Goal: Check status: Check status

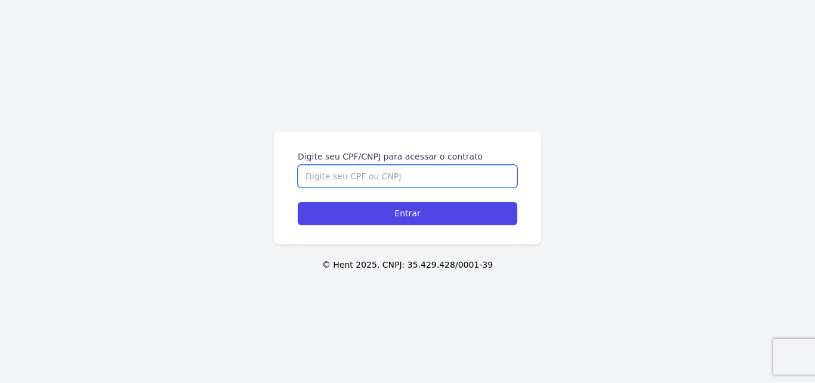
click at [391, 176] on input "Digite seu CPF/CNPJ para acessar o contrato" at bounding box center [408, 176] width 220 height 23
type input "36152894808"
click at [298, 202] on input "Entrar" at bounding box center [408, 213] width 220 height 23
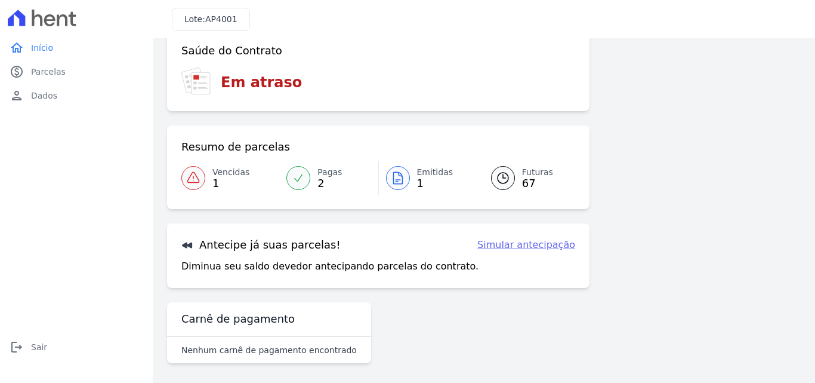
scroll to position [73, 0]
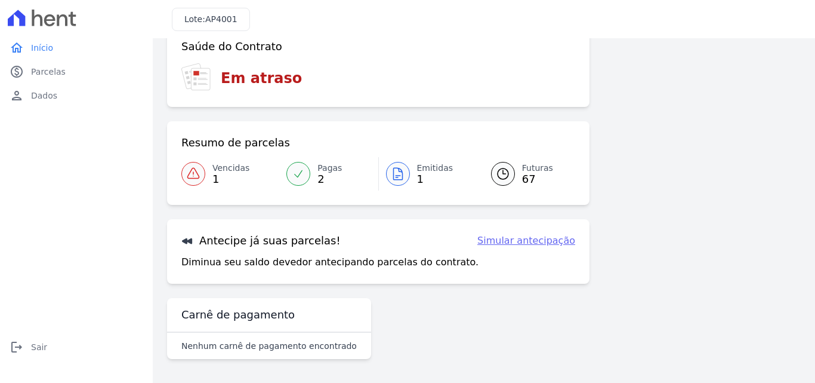
click at [201, 175] on div at bounding box center [193, 174] width 24 height 24
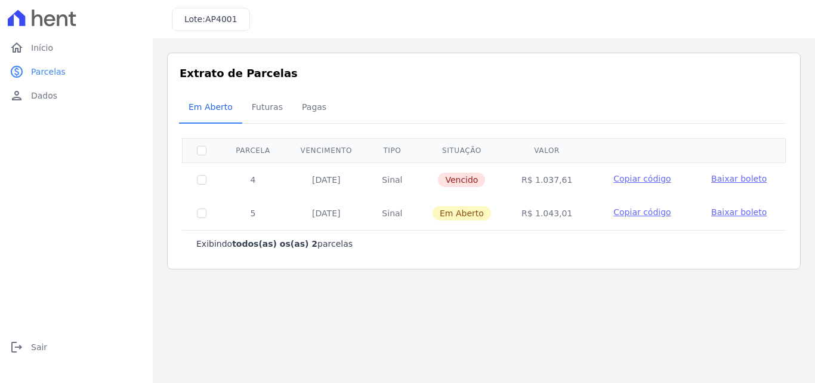
click at [628, 181] on span "Copiar código" at bounding box center [641, 179] width 57 height 10
click at [641, 217] on span "Copiar código" at bounding box center [641, 212] width 57 height 10
click at [36, 51] on span "Início" at bounding box center [42, 48] width 22 height 12
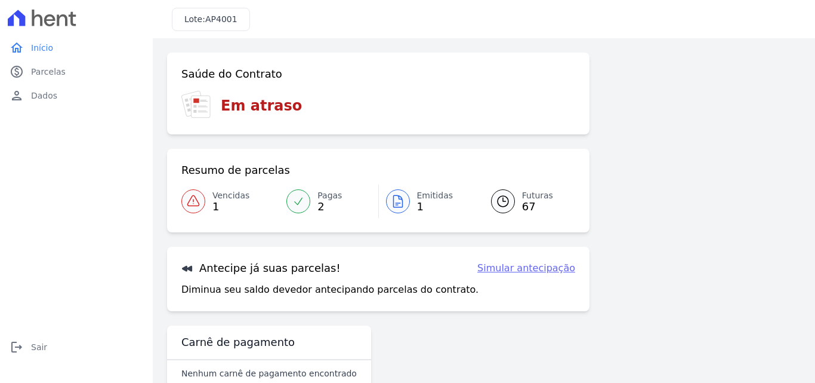
click at [428, 203] on span "1" at bounding box center [435, 207] width 36 height 10
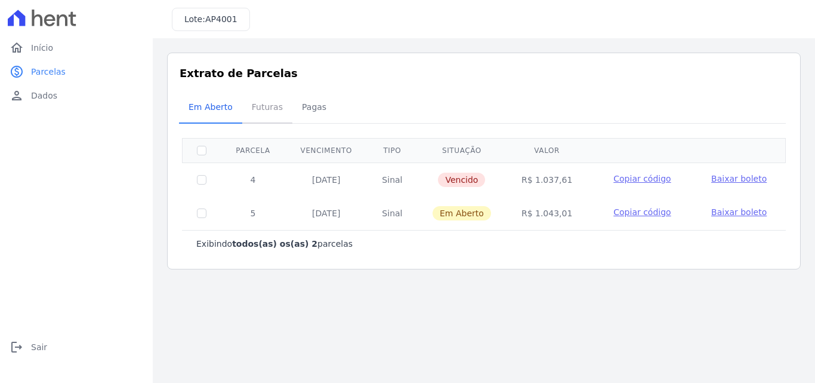
click at [253, 108] on span "Futuras" at bounding box center [267, 107] width 45 height 24
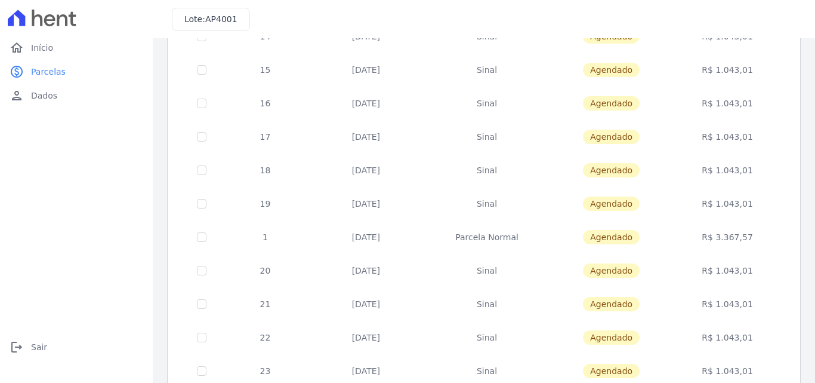
scroll to position [477, 0]
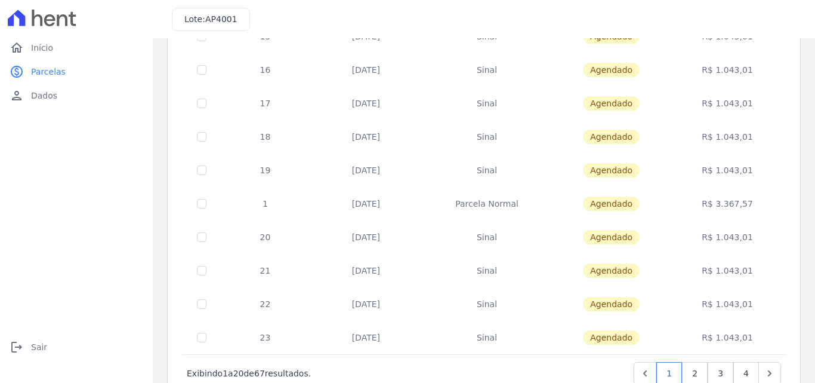
click at [369, 208] on td "[DATE]" at bounding box center [366, 203] width 113 height 33
click at [594, 202] on span "Agendado" at bounding box center [611, 203] width 57 height 14
click at [731, 212] on td "R$ 3.367,57" at bounding box center [727, 203] width 112 height 33
click at [730, 203] on td "R$ 3.367,57" at bounding box center [727, 203] width 112 height 33
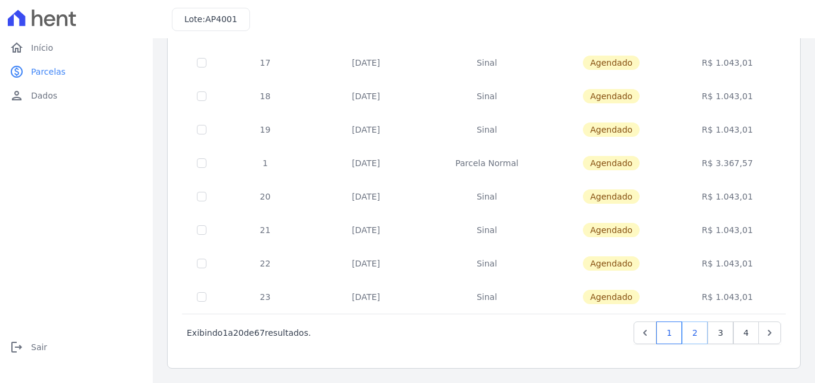
click at [689, 329] on link "2" at bounding box center [695, 332] width 26 height 23
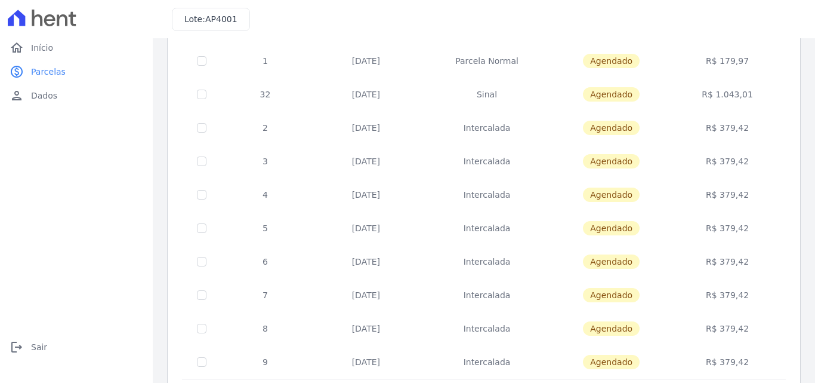
scroll to position [518, 0]
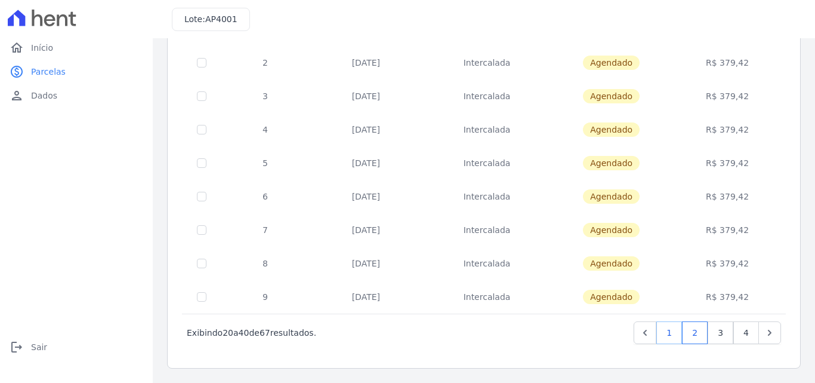
click at [658, 326] on link "1" at bounding box center [669, 332] width 26 height 23
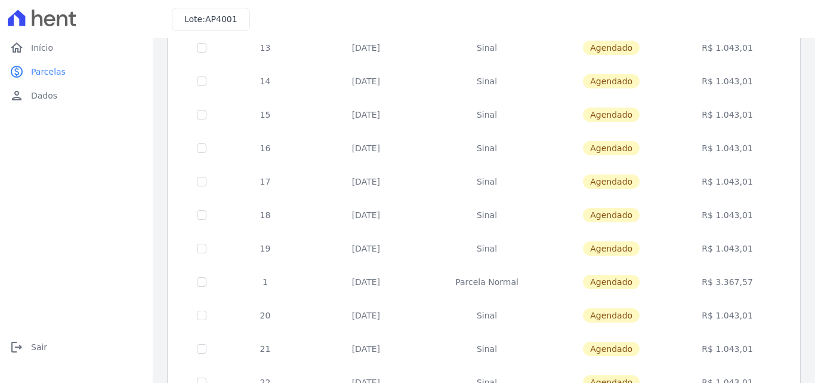
scroll to position [418, 0]
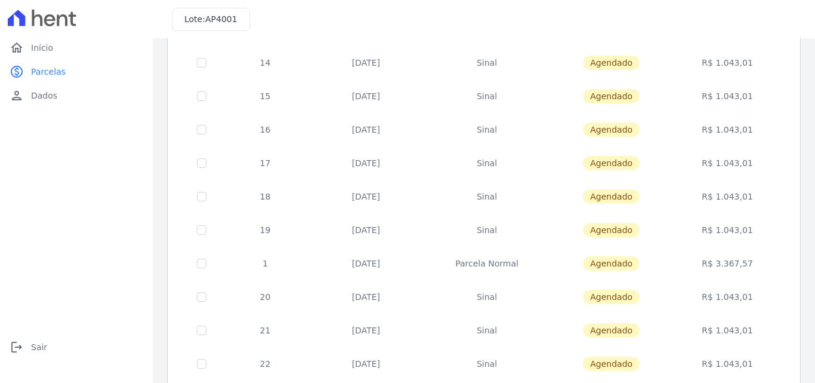
click at [491, 267] on td "Parcela Normal" at bounding box center [486, 262] width 129 height 33
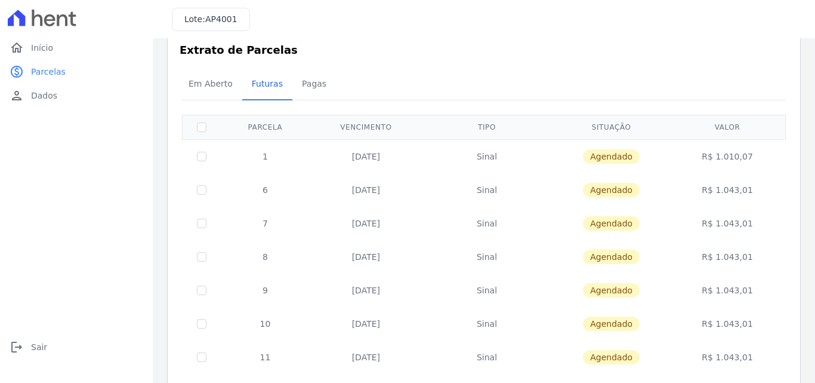
scroll to position [0, 0]
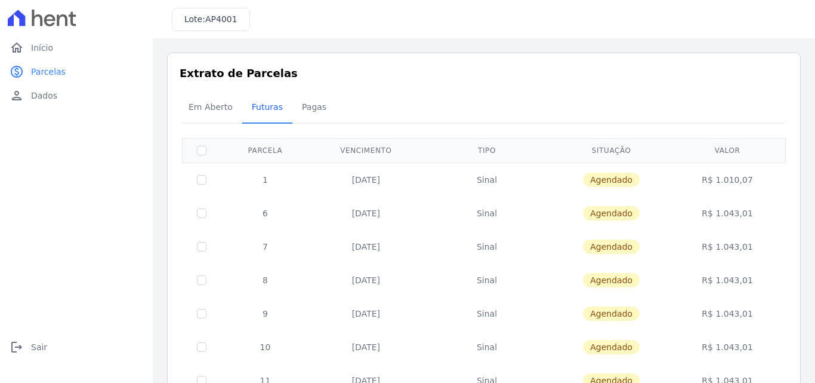
click at [719, 177] on td "R$ 1.010,07" at bounding box center [727, 179] width 112 height 34
click at [716, 207] on td "R$ 1.043,01" at bounding box center [727, 212] width 112 height 33
click at [719, 240] on td "R$ 1.043,01" at bounding box center [727, 246] width 112 height 33
click at [726, 288] on td "R$ 1.043,01" at bounding box center [727, 279] width 112 height 33
click at [717, 329] on td "R$ 1.043,01" at bounding box center [727, 313] width 112 height 33
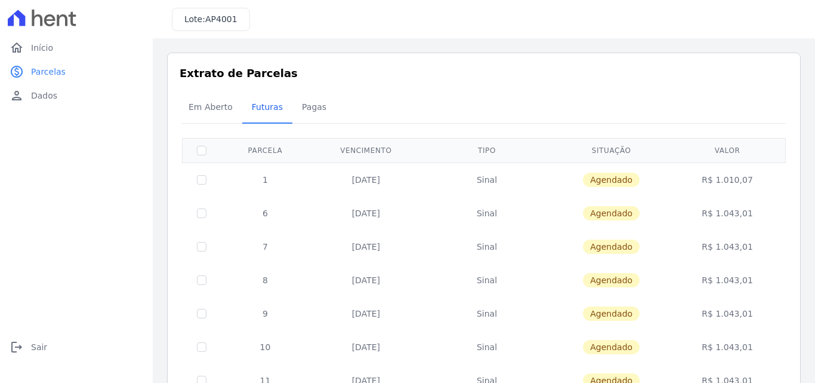
click at [718, 343] on td "R$ 1.043,01" at bounding box center [727, 346] width 112 height 33
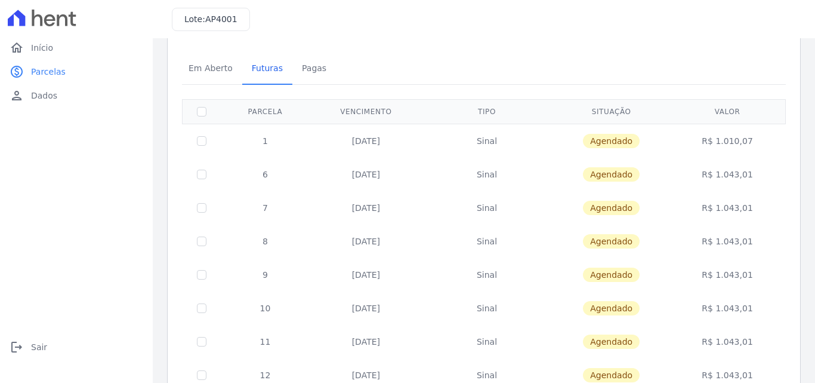
scroll to position [60, 0]
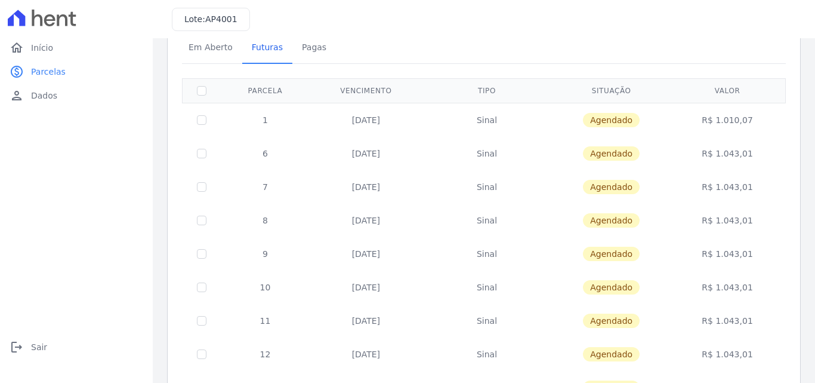
click at [718, 110] on td "R$ 1.010,07" at bounding box center [727, 120] width 112 height 34
click at [718, 122] on td "R$ 1.010,07" at bounding box center [727, 120] width 112 height 34
click at [720, 160] on td "R$ 1.043,01" at bounding box center [727, 153] width 112 height 33
click at [720, 181] on td "R$ 1.043,01" at bounding box center [727, 186] width 112 height 33
click at [717, 217] on td "R$ 1.043,01" at bounding box center [727, 219] width 112 height 33
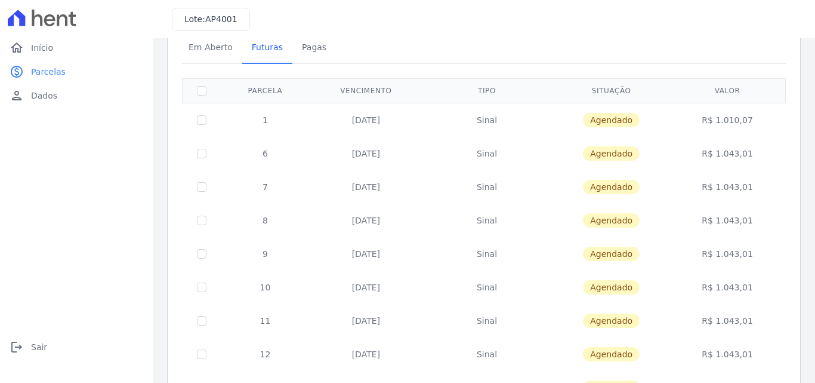
click at [715, 254] on td "R$ 1.043,01" at bounding box center [727, 253] width 112 height 33
click at [720, 296] on td "R$ 1.043,01" at bounding box center [727, 286] width 112 height 33
click at [721, 326] on td "R$ 1.043,01" at bounding box center [727, 320] width 112 height 33
click at [718, 346] on td "R$ 1.043,01" at bounding box center [727, 353] width 112 height 33
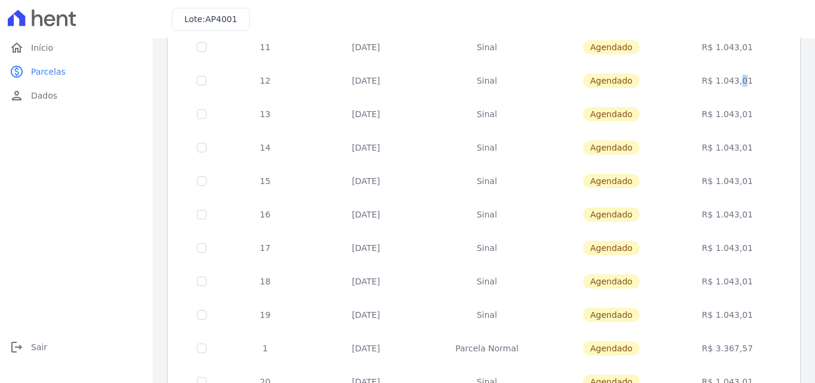
scroll to position [352, 0]
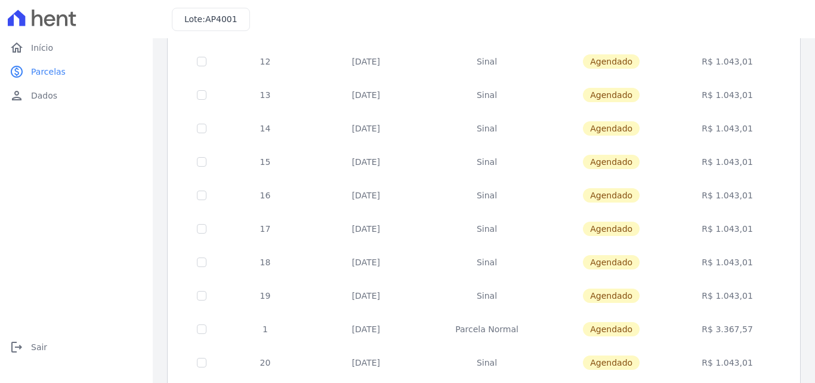
click at [725, 91] on td "R$ 1.043,01" at bounding box center [727, 94] width 112 height 33
click at [718, 128] on td "R$ 1.043,01" at bounding box center [727, 128] width 112 height 33
click at [721, 167] on td "R$ 1.043,01" at bounding box center [727, 161] width 112 height 33
click at [719, 196] on td "R$ 1.043,01" at bounding box center [727, 194] width 112 height 33
drag, startPoint x: 720, startPoint y: 226, endPoint x: 720, endPoint y: 244, distance: 18.5
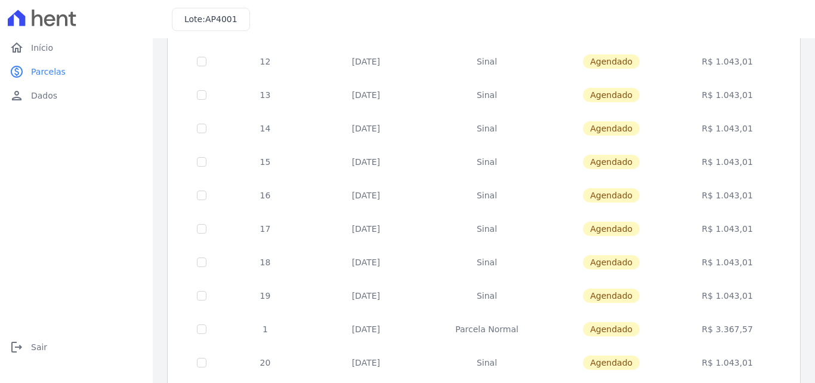
click at [720, 226] on td "R$ 1.043,01" at bounding box center [727, 228] width 112 height 33
click at [716, 265] on td "R$ 1.043,01" at bounding box center [727, 261] width 112 height 33
click at [720, 298] on td "R$ 1.043,01" at bounding box center [727, 295] width 112 height 33
drag, startPoint x: 720, startPoint y: 298, endPoint x: 733, endPoint y: 298, distance: 12.5
click at [733, 298] on td "R$ 1.043,01" at bounding box center [727, 295] width 112 height 33
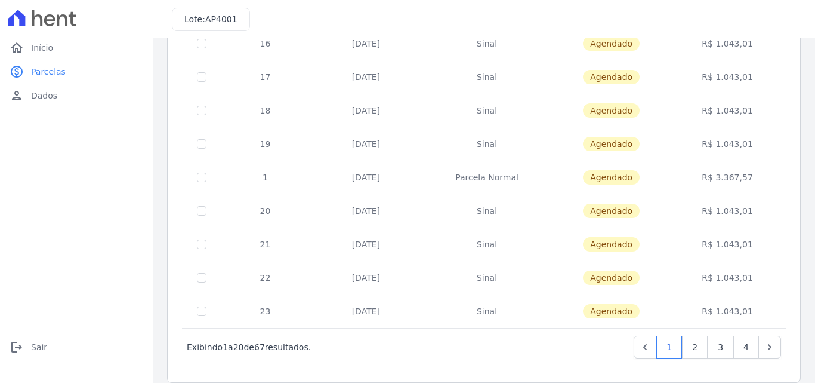
scroll to position [518, 0]
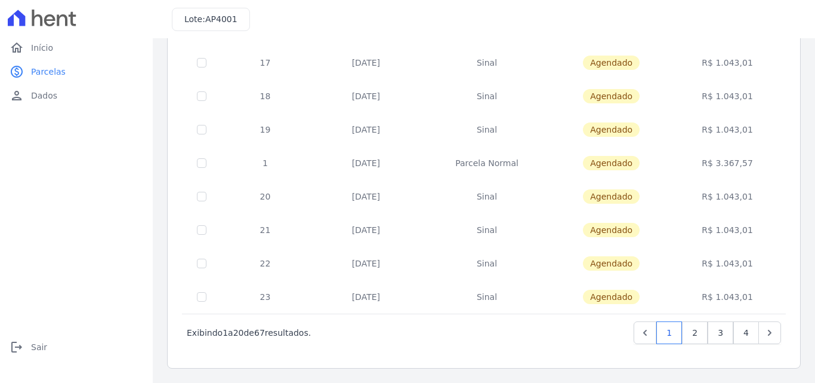
click at [718, 198] on td "R$ 1.043,01" at bounding box center [727, 196] width 112 height 33
click at [717, 233] on td "R$ 1.043,01" at bounding box center [727, 229] width 112 height 33
click at [714, 269] on td "R$ 1.043,01" at bounding box center [727, 262] width 112 height 33
click at [718, 297] on td "R$ 1.043,01" at bounding box center [727, 296] width 112 height 33
click at [724, 298] on td "R$ 1.043,01" at bounding box center [727, 296] width 112 height 33
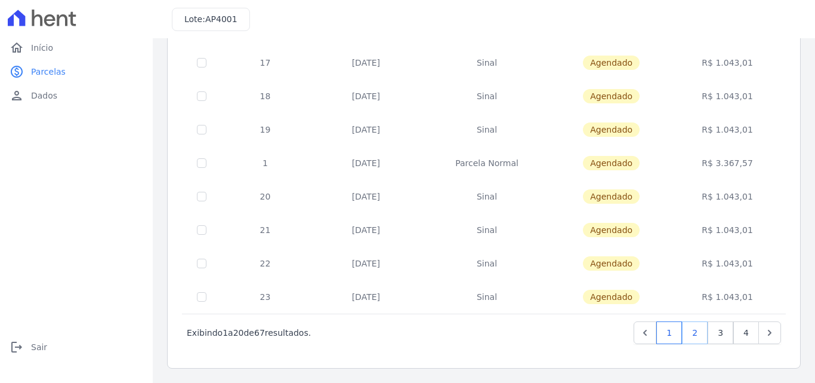
click at [687, 334] on link "2" at bounding box center [695, 332] width 26 height 23
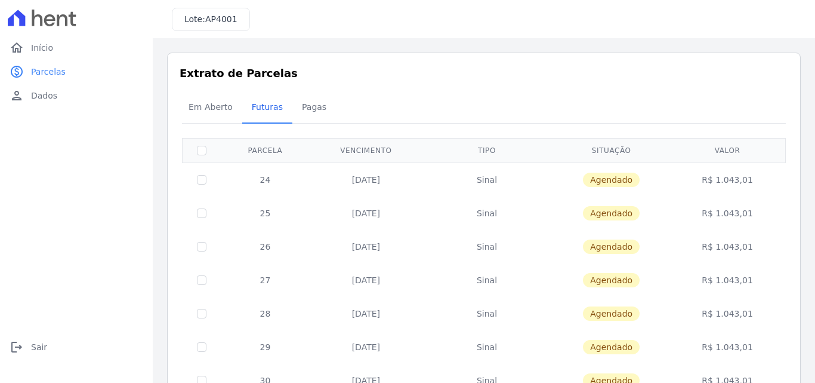
click at [725, 178] on td "R$ 1.043,01" at bounding box center [727, 179] width 112 height 34
click at [727, 203] on td "R$ 1.043,01" at bounding box center [727, 212] width 112 height 33
click at [719, 243] on td "R$ 1.043,01" at bounding box center [727, 246] width 112 height 33
click at [718, 272] on td "R$ 1.043,01" at bounding box center [727, 279] width 112 height 33
click at [723, 313] on td "R$ 1.043,01" at bounding box center [727, 313] width 112 height 33
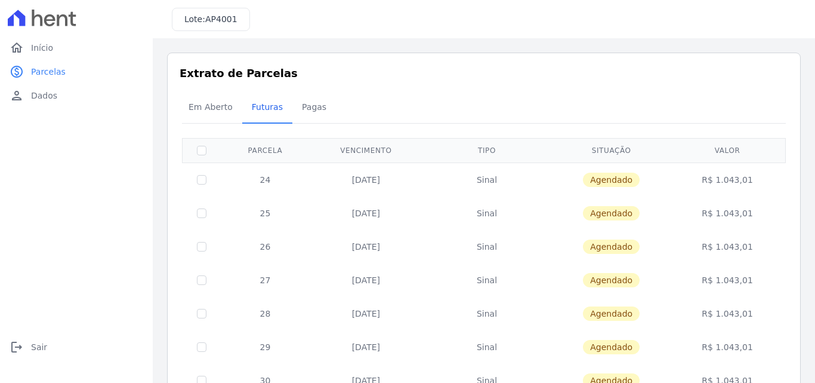
drag, startPoint x: 718, startPoint y: 343, endPoint x: 731, endPoint y: 345, distance: 12.8
click at [731, 345] on td "R$ 1.043,01" at bounding box center [727, 346] width 112 height 33
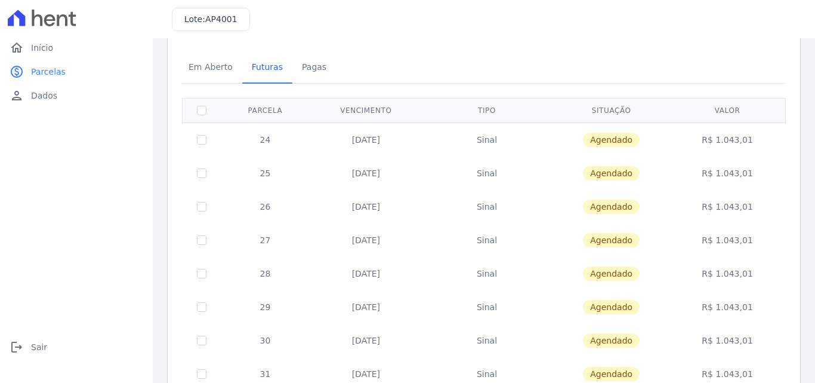
scroll to position [60, 0]
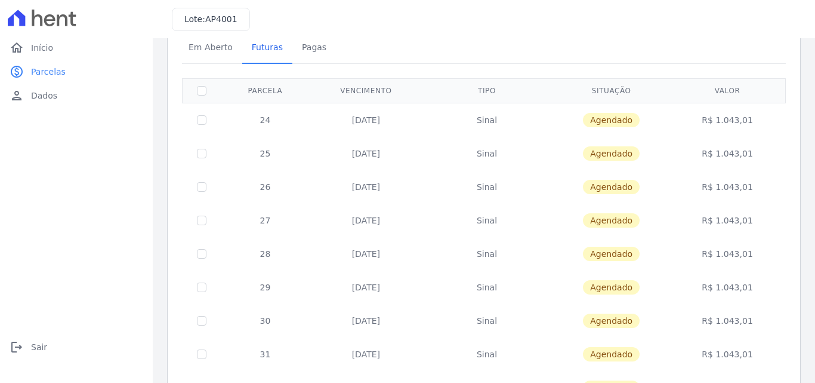
click at [728, 319] on td "R$ 1.043,01" at bounding box center [727, 320] width 112 height 33
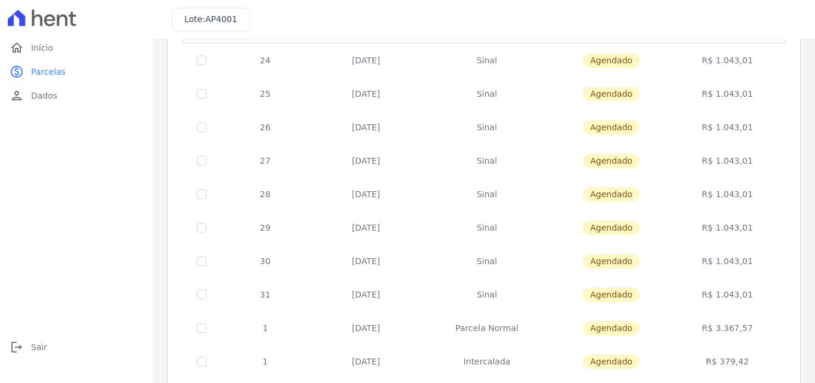
drag, startPoint x: 720, startPoint y: 289, endPoint x: 728, endPoint y: 289, distance: 7.8
click at [728, 289] on td "R$ 1.043,01" at bounding box center [727, 293] width 112 height 33
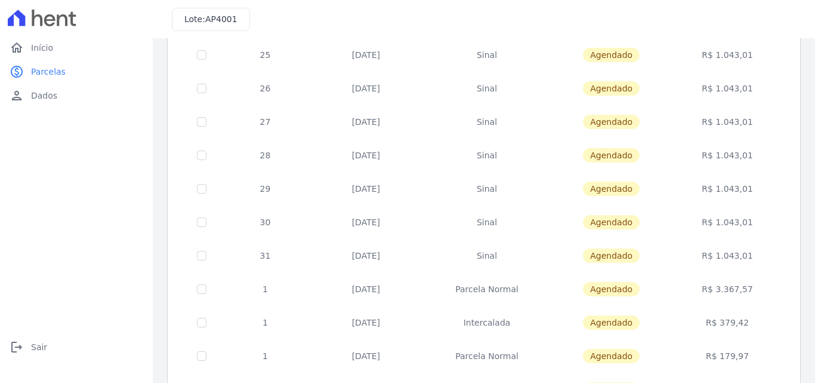
scroll to position [179, 0]
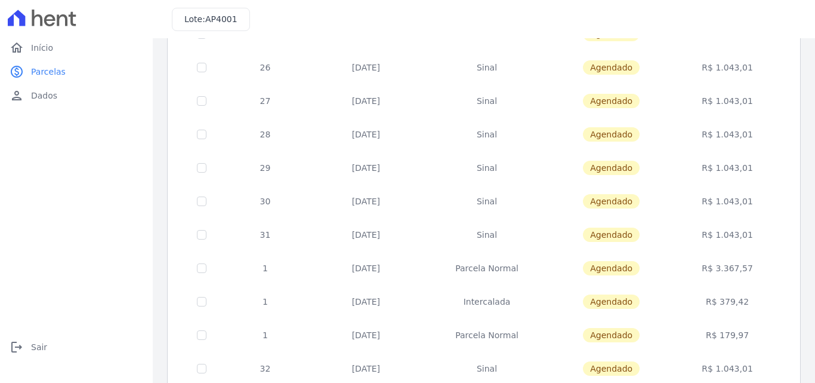
drag, startPoint x: 748, startPoint y: 266, endPoint x: 689, endPoint y: 270, distance: 59.8
click at [689, 270] on td "R$ 3.367,57" at bounding box center [727, 267] width 112 height 33
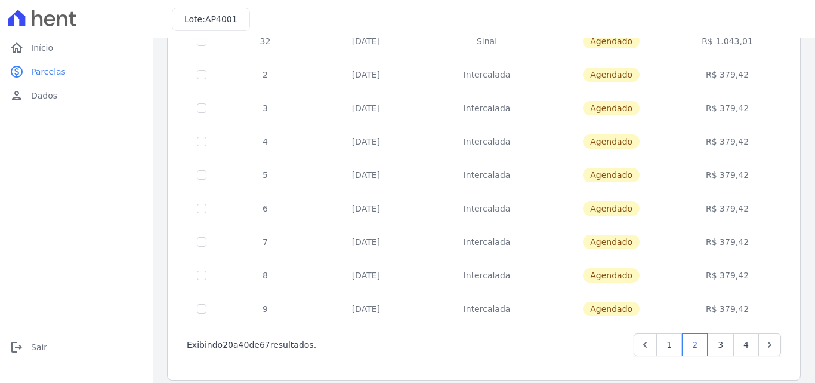
scroll to position [518, 0]
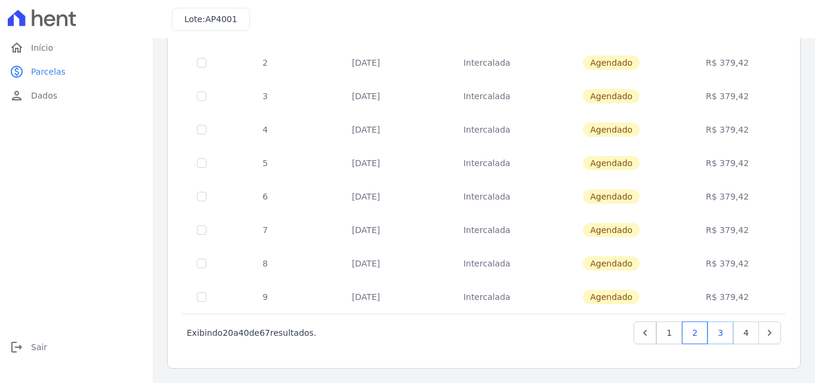
click at [714, 332] on link "3" at bounding box center [721, 332] width 26 height 23
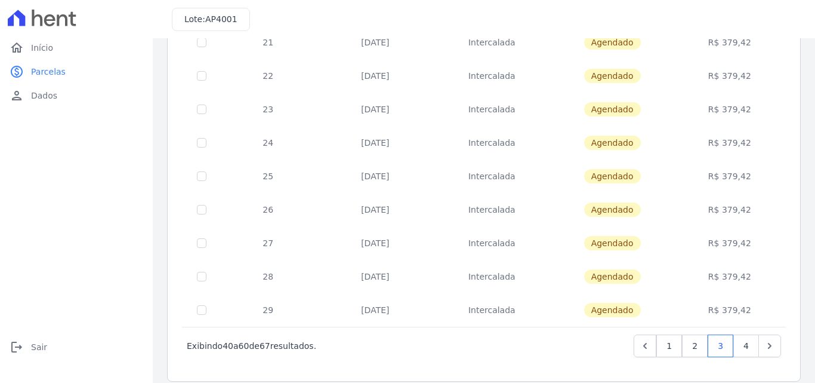
scroll to position [518, 0]
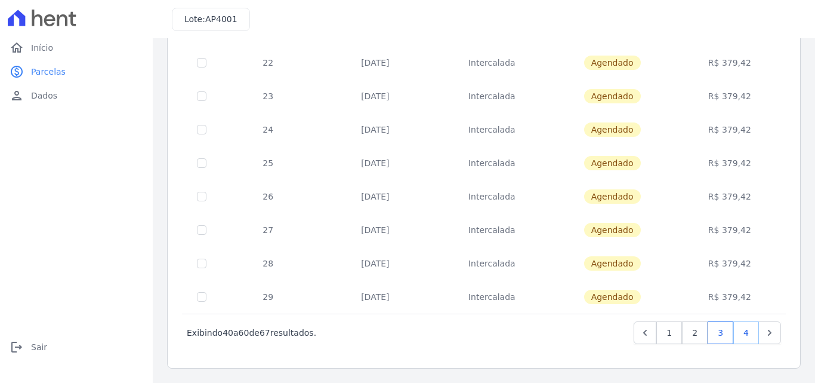
click at [741, 328] on link "4" at bounding box center [746, 332] width 26 height 23
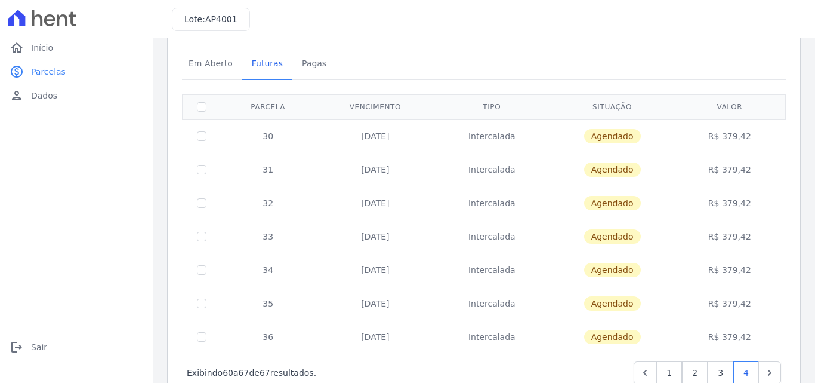
scroll to position [84, 0]
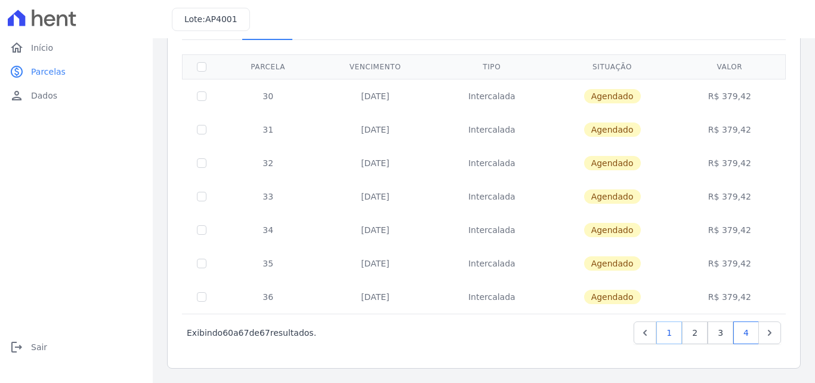
click at [664, 332] on link "1" at bounding box center [669, 332] width 26 height 23
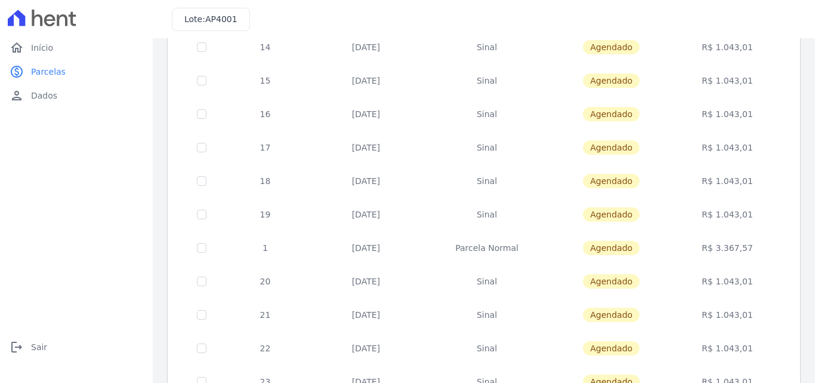
scroll to position [518, 0]
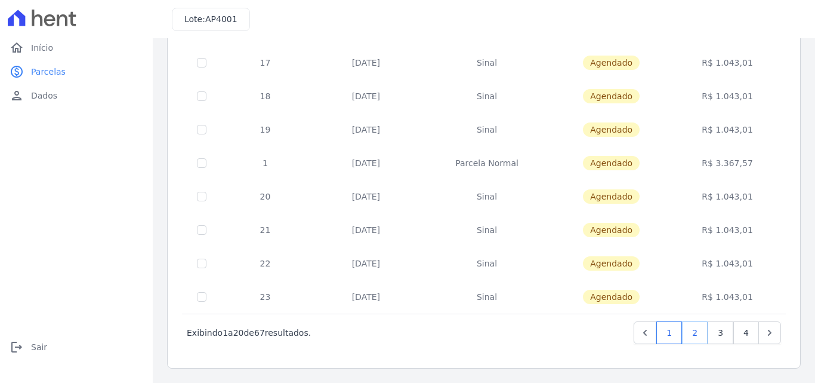
click at [693, 337] on link "2" at bounding box center [695, 332] width 26 height 23
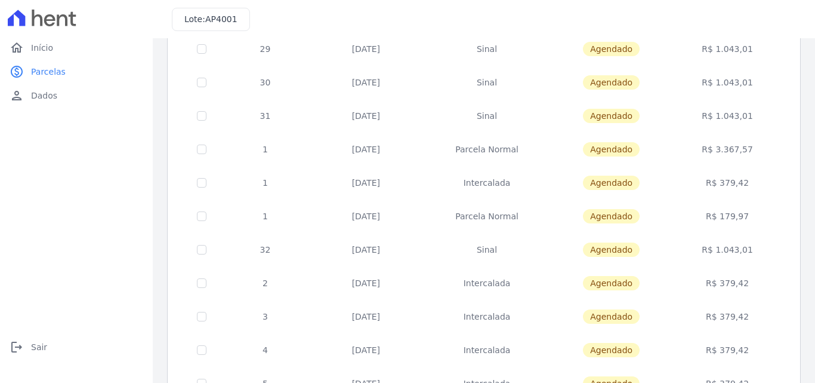
scroll to position [298, 0]
drag, startPoint x: 702, startPoint y: 147, endPoint x: 766, endPoint y: 147, distance: 64.5
click at [766, 147] on td "R$ 3.367,57" at bounding box center [727, 148] width 112 height 33
